Goal: Use online tool/utility: Utilize a website feature to perform a specific function

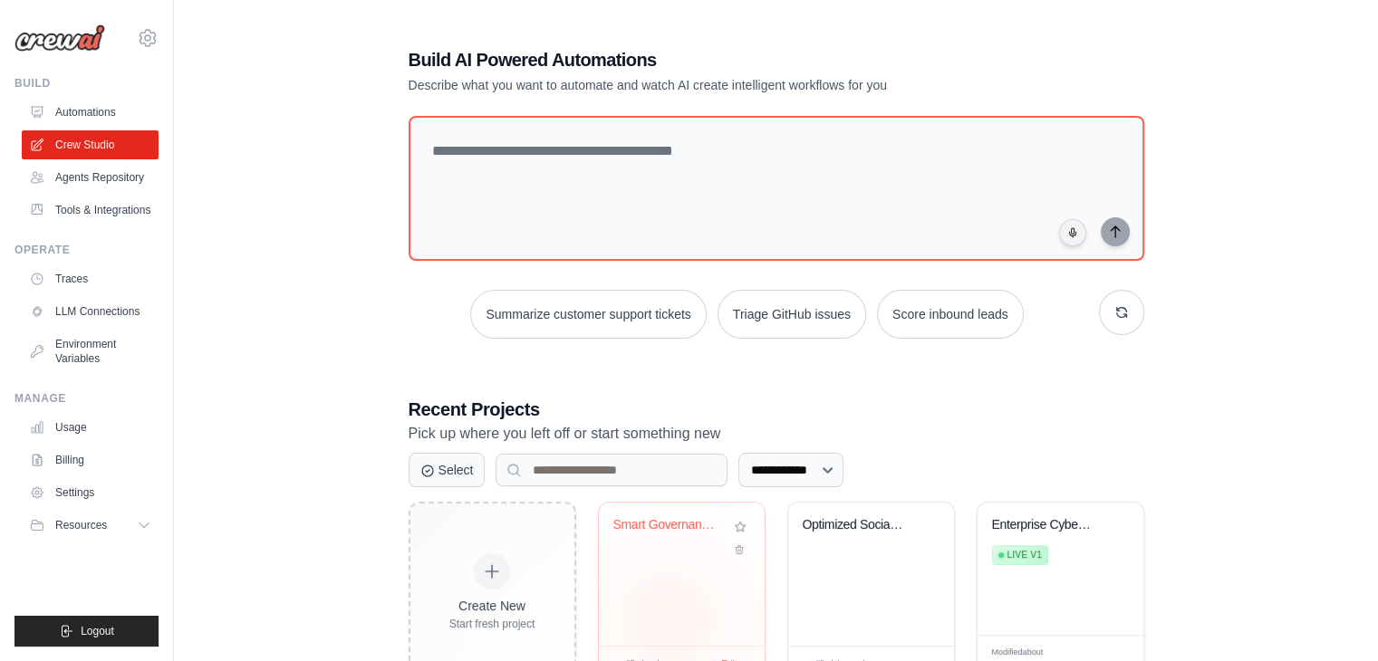
click at [667, 618] on div "Smart Governance & Policy Analysis ..." at bounding box center [682, 574] width 166 height 143
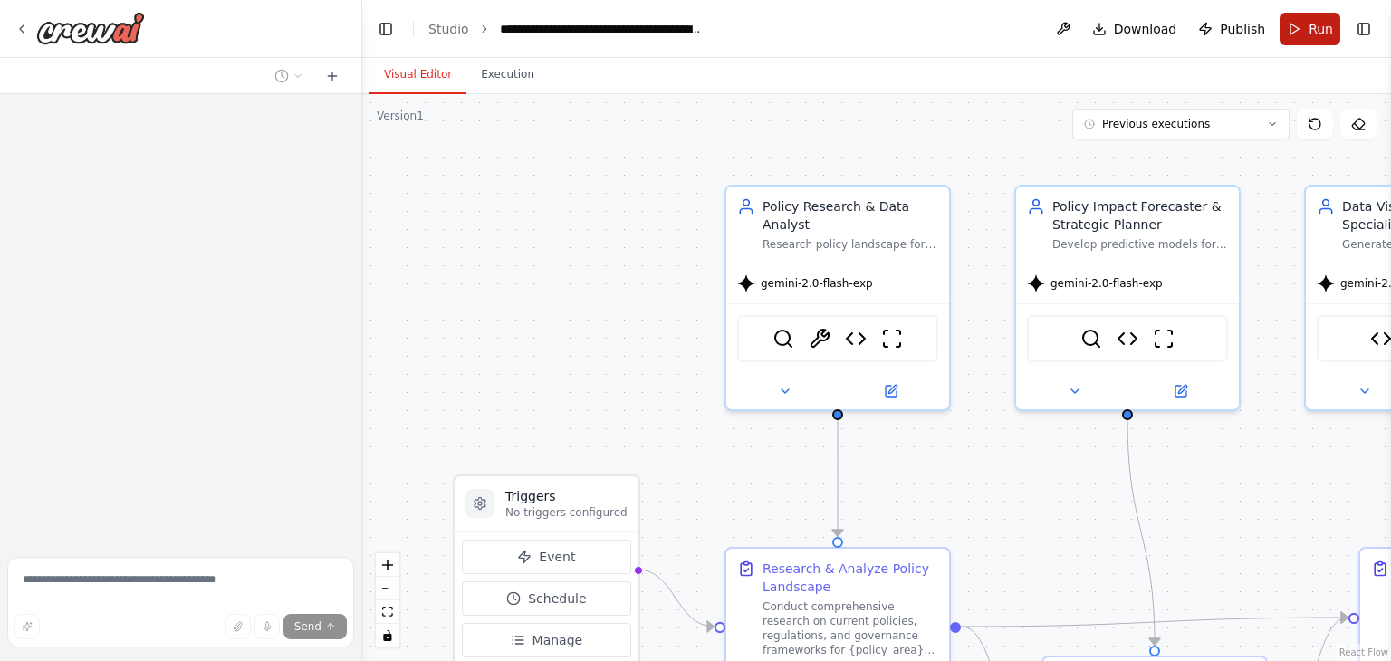
click at [1301, 42] on button "Run" at bounding box center [1310, 29] width 61 height 33
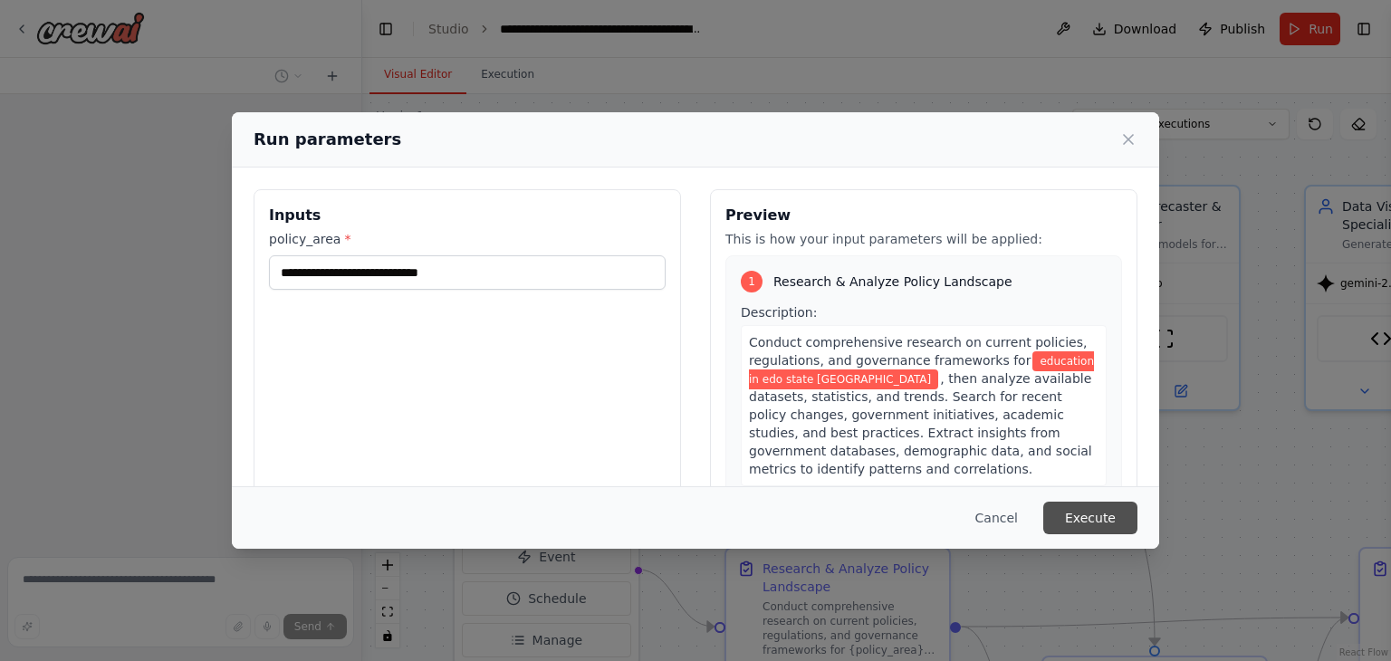
click at [1094, 521] on button "Execute" at bounding box center [1091, 518] width 94 height 33
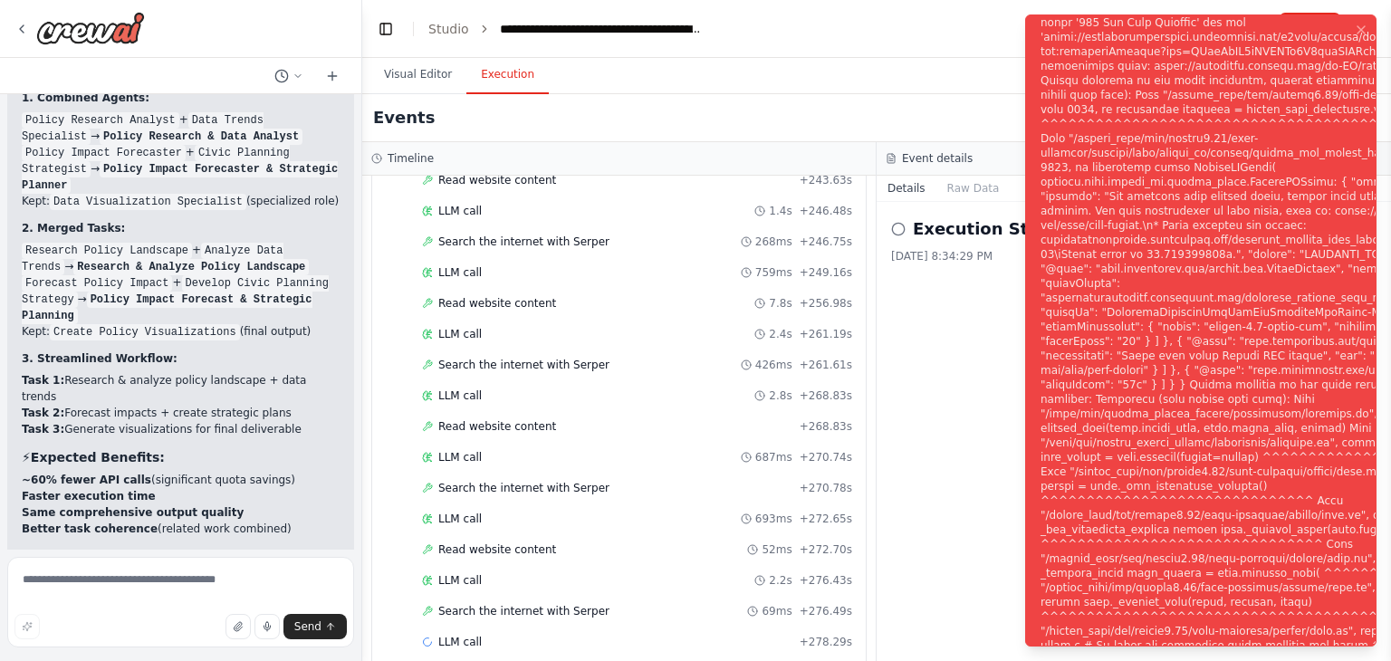
scroll to position [1065, 0]
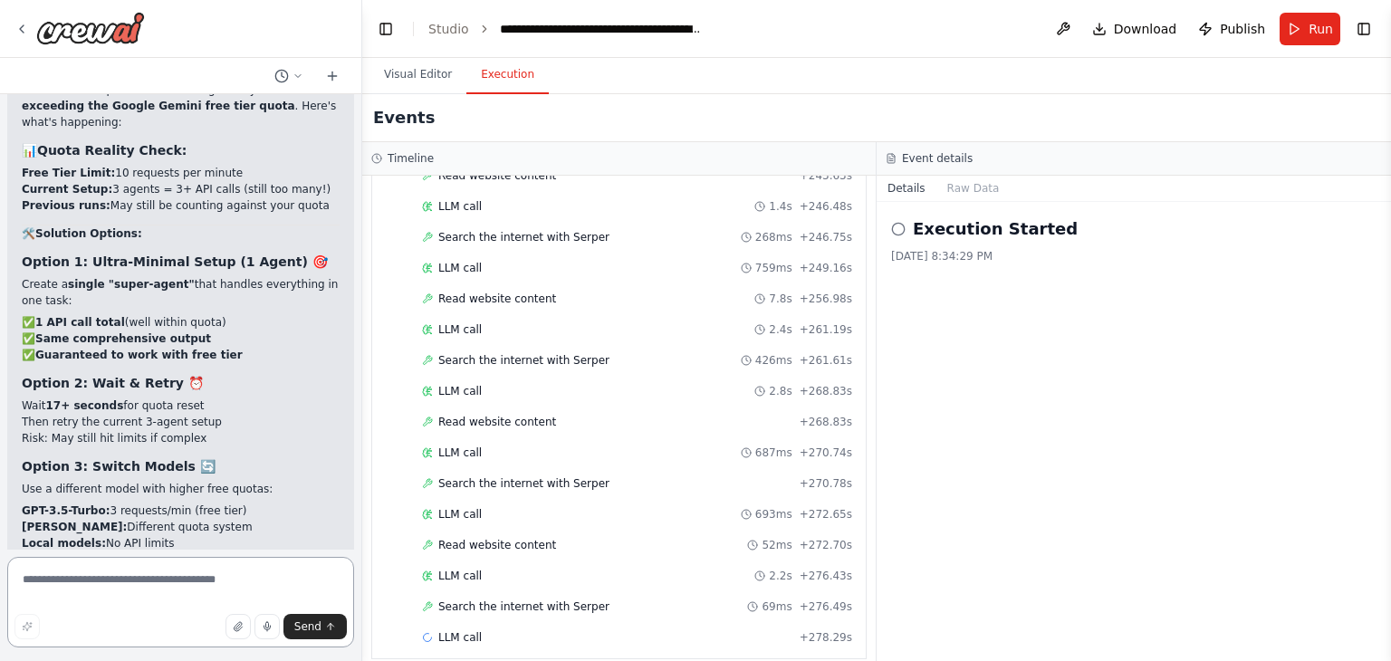
scroll to position [20686, 0]
